Goal: Task Accomplishment & Management: Use online tool/utility

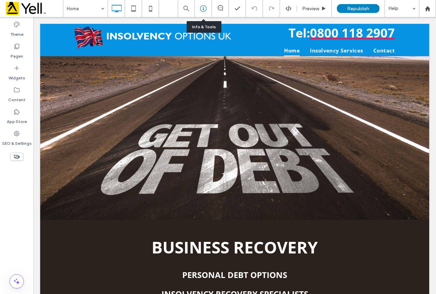
click at [203, 6] on icon at bounding box center [203, 8] width 7 height 7
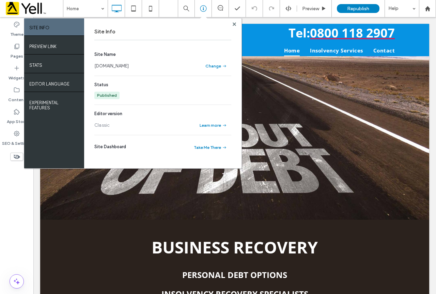
click at [129, 66] on link "[DOMAIN_NAME]" at bounding box center [111, 66] width 34 height 7
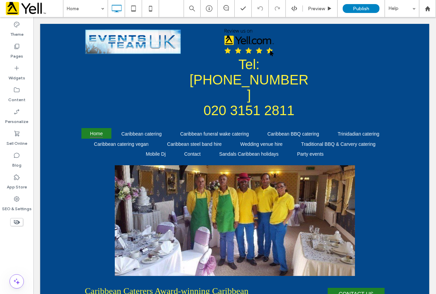
click at [173, 11] on div "Home Preview Publish Help" at bounding box center [249, 8] width 373 height 17
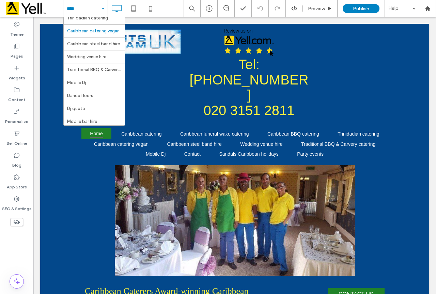
scroll to position [68, 0]
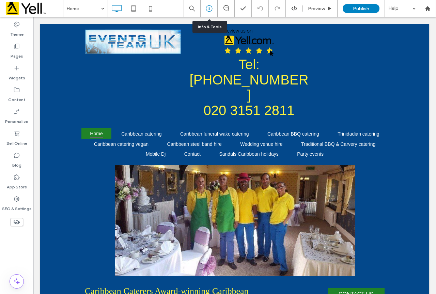
click at [208, 9] on icon at bounding box center [209, 8] width 7 height 7
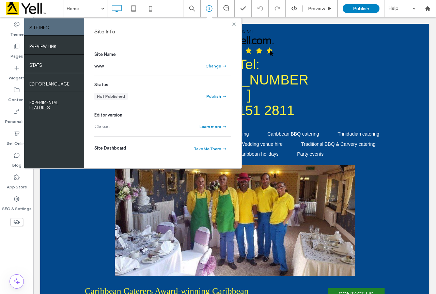
drag, startPoint x: 233, startPoint y: 24, endPoint x: 202, endPoint y: 7, distance: 35.7
click at [235, 24] on use at bounding box center [233, 23] width 3 height 3
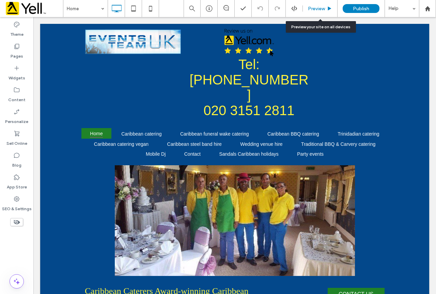
click at [319, 8] on span "Preview" at bounding box center [316, 9] width 17 height 6
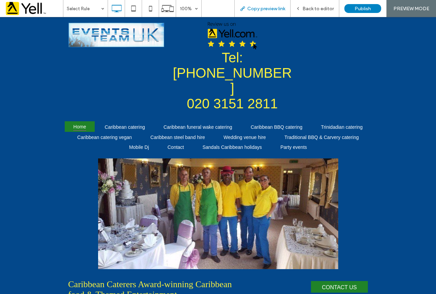
click at [259, 9] on span "Copy preview link" at bounding box center [266, 9] width 38 height 6
click at [256, 8] on span "Copy preview link" at bounding box center [266, 9] width 38 height 6
